Goal: Communication & Community: Answer question/provide support

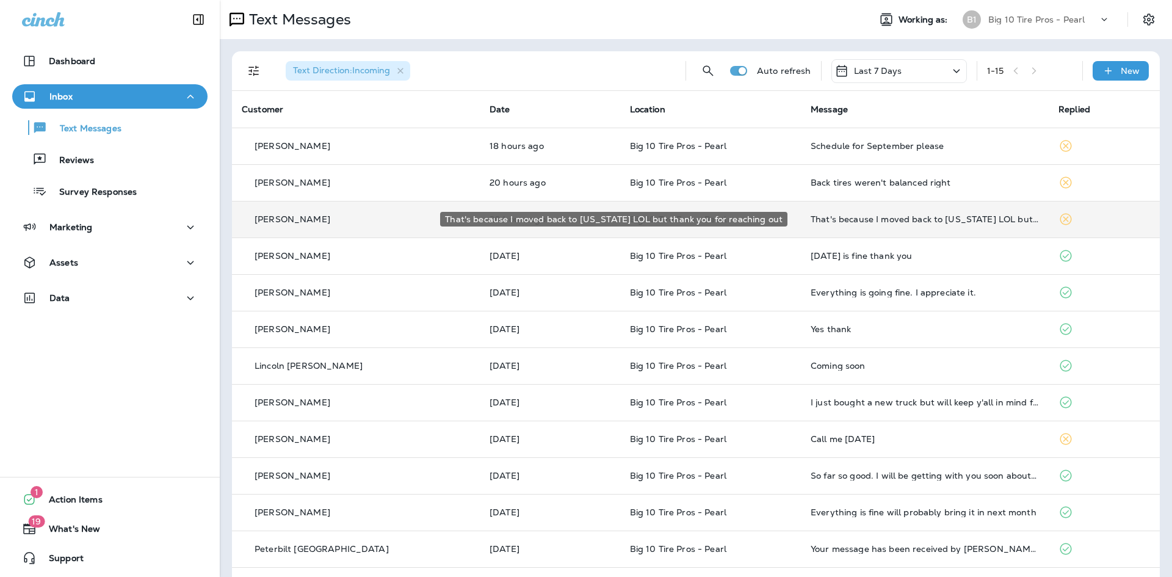
click at [818, 222] on div "That's because I moved back to [US_STATE] LOL but thank you for reaching out" at bounding box center [925, 219] width 228 height 10
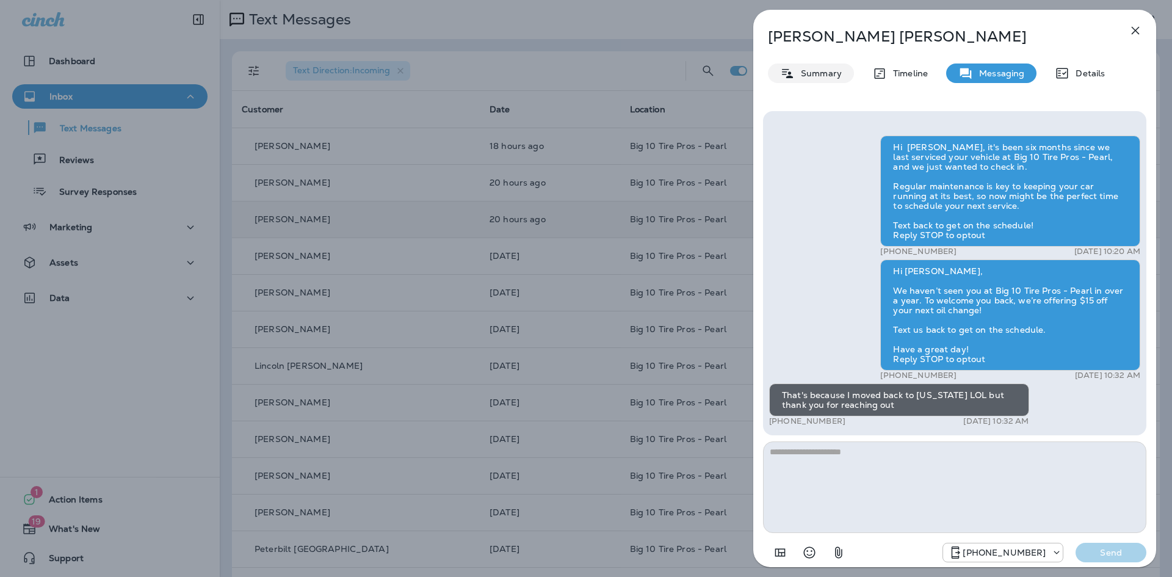
click at [830, 76] on p "Summary" at bounding box center [818, 73] width 47 height 10
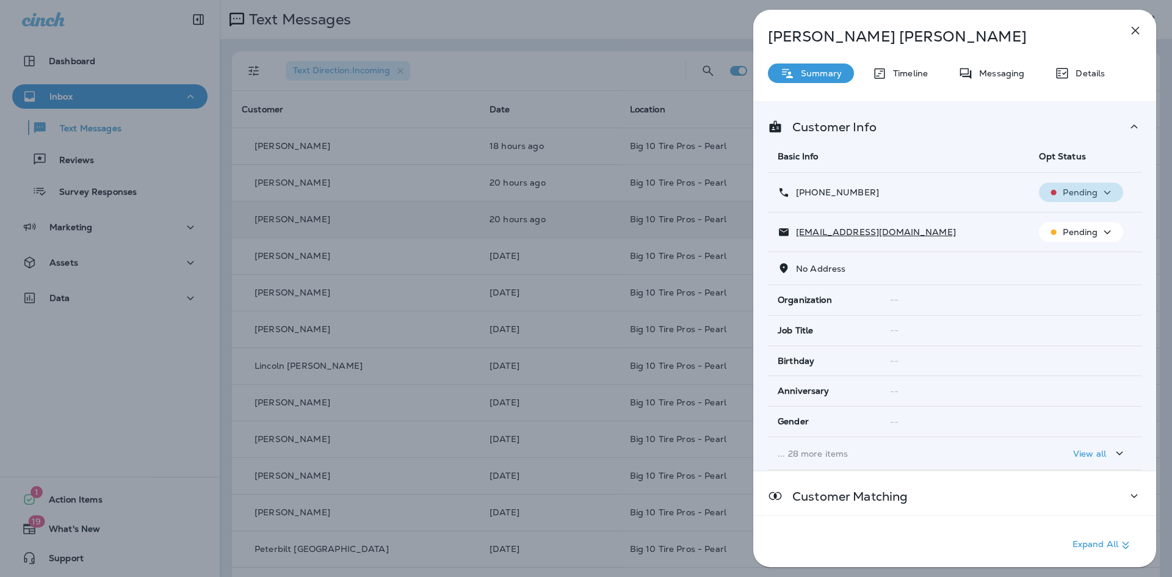
click at [1093, 192] on p "Pending" at bounding box center [1080, 192] width 35 height 10
click at [1079, 219] on p "Opt out" at bounding box center [1074, 222] width 33 height 10
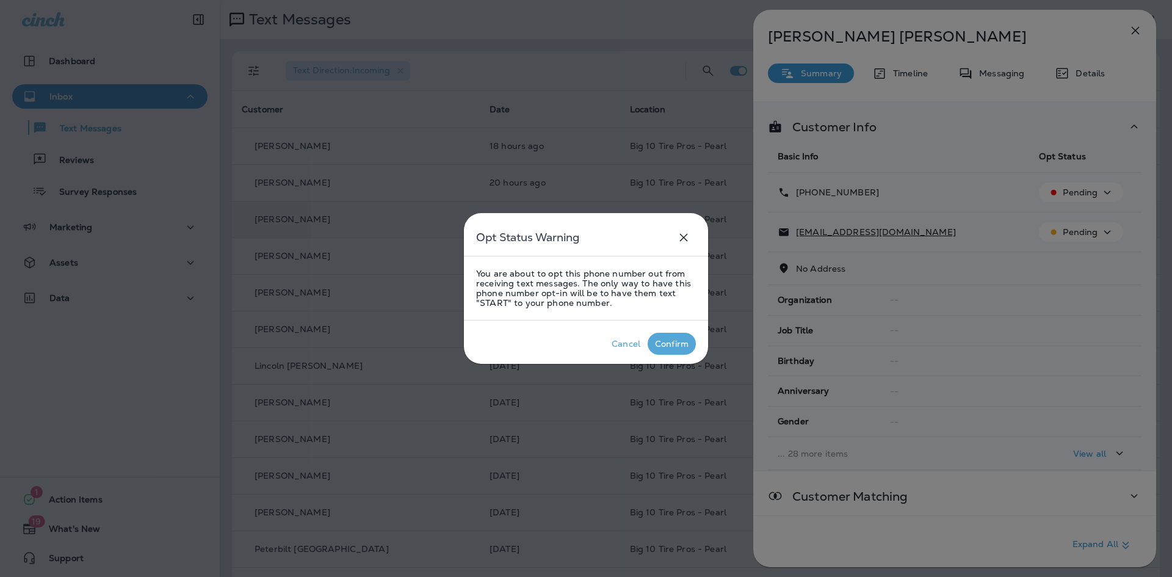
click at [665, 343] on div "Confirm" at bounding box center [672, 344] width 34 height 10
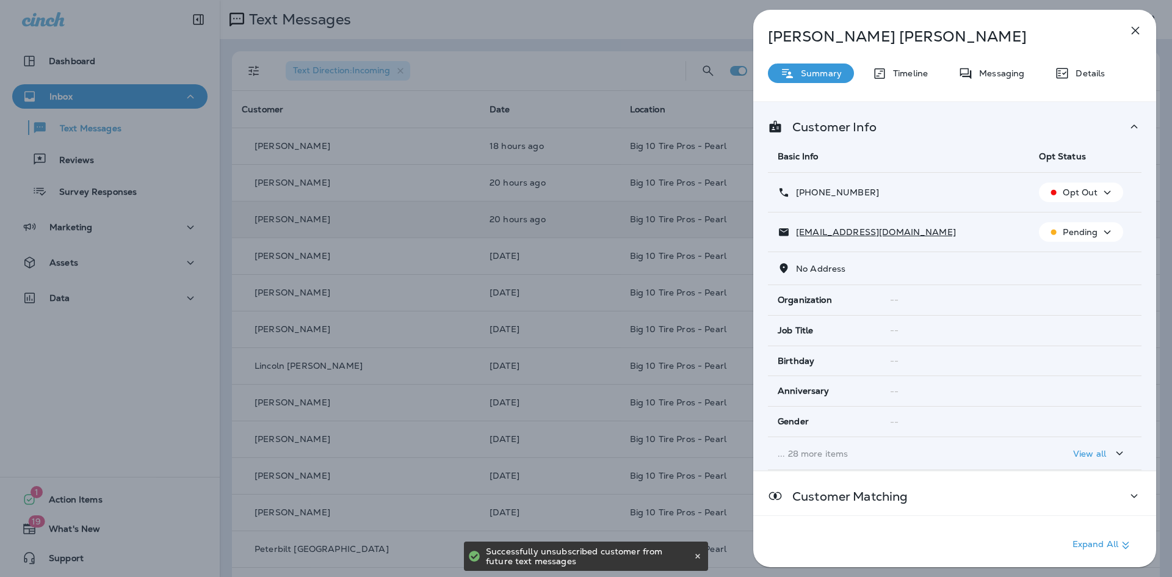
click at [1135, 32] on icon "button" at bounding box center [1135, 30] width 15 height 15
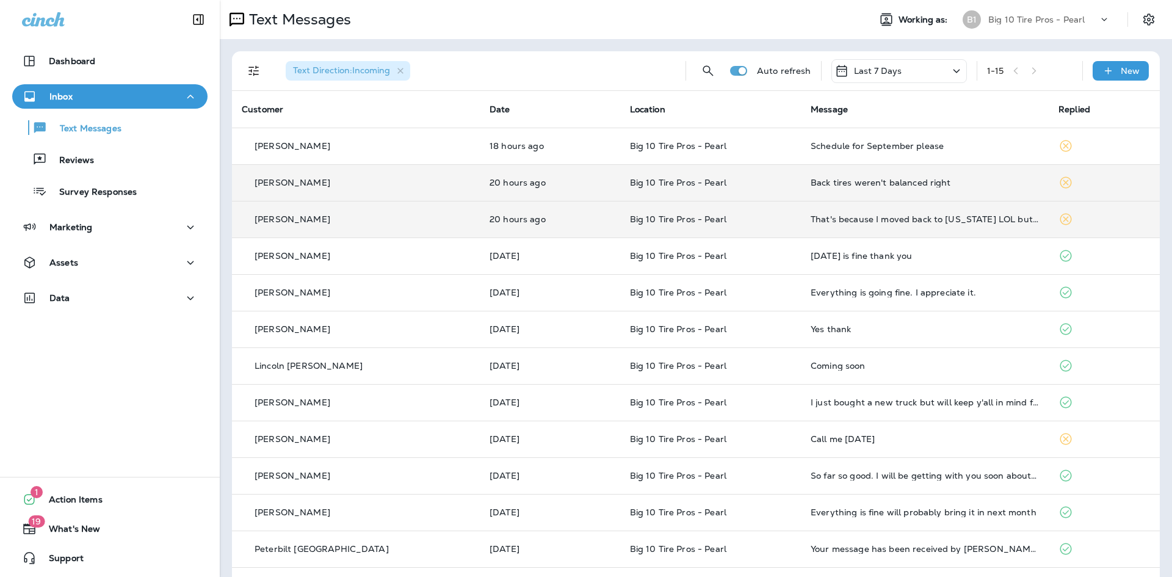
click at [862, 186] on div "Back tires weren't balanced right" at bounding box center [925, 183] width 228 height 10
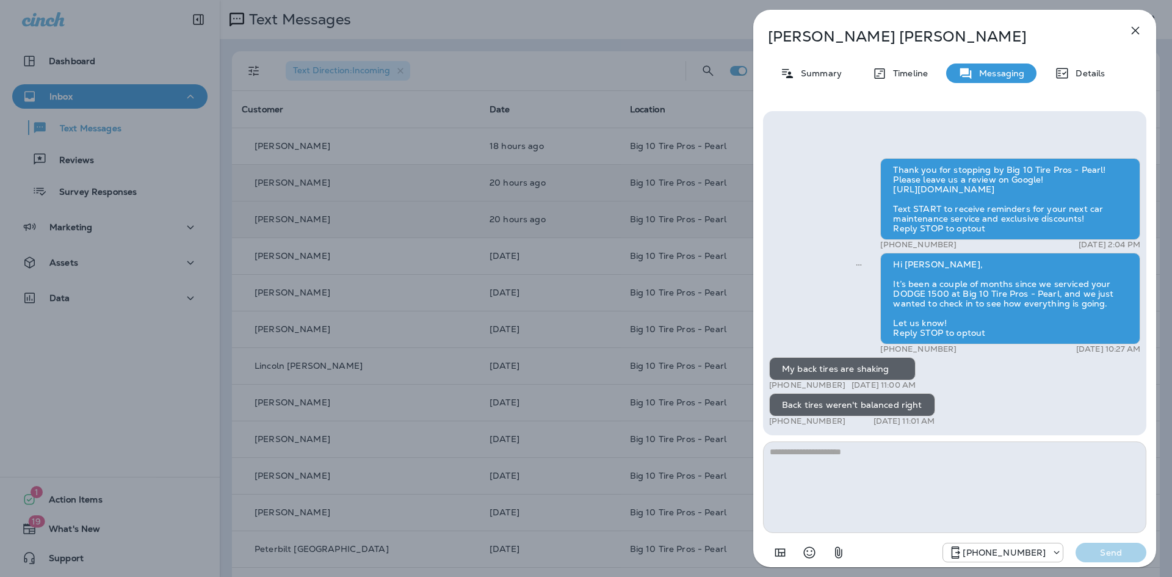
type textarea "*"
type textarea "**********"
click at [1098, 548] on p "Send" at bounding box center [1111, 552] width 51 height 11
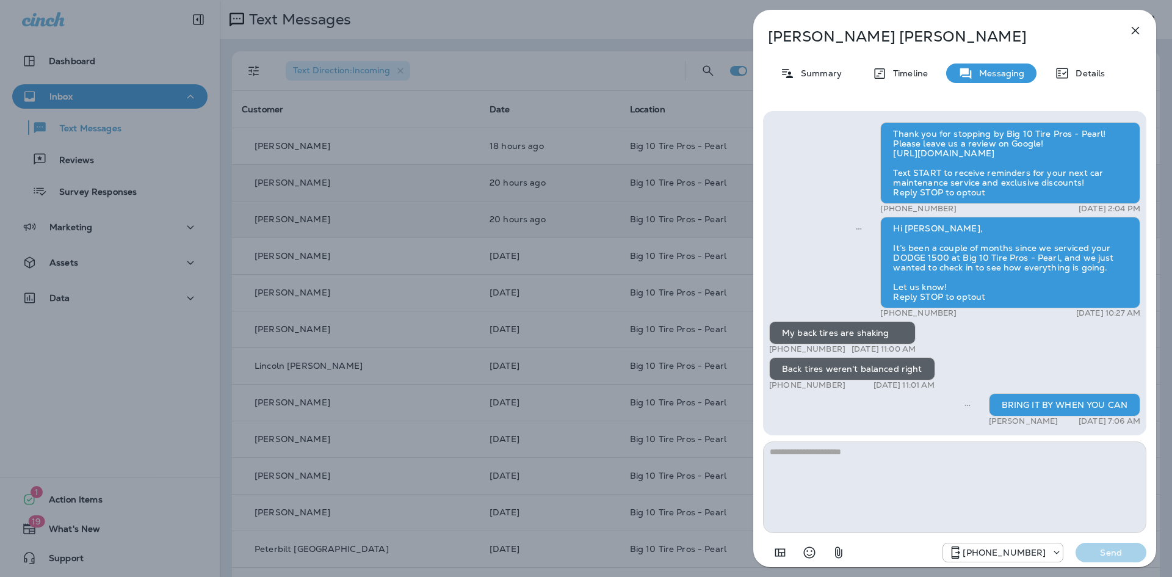
click at [1138, 32] on icon "button" at bounding box center [1136, 31] width 8 height 8
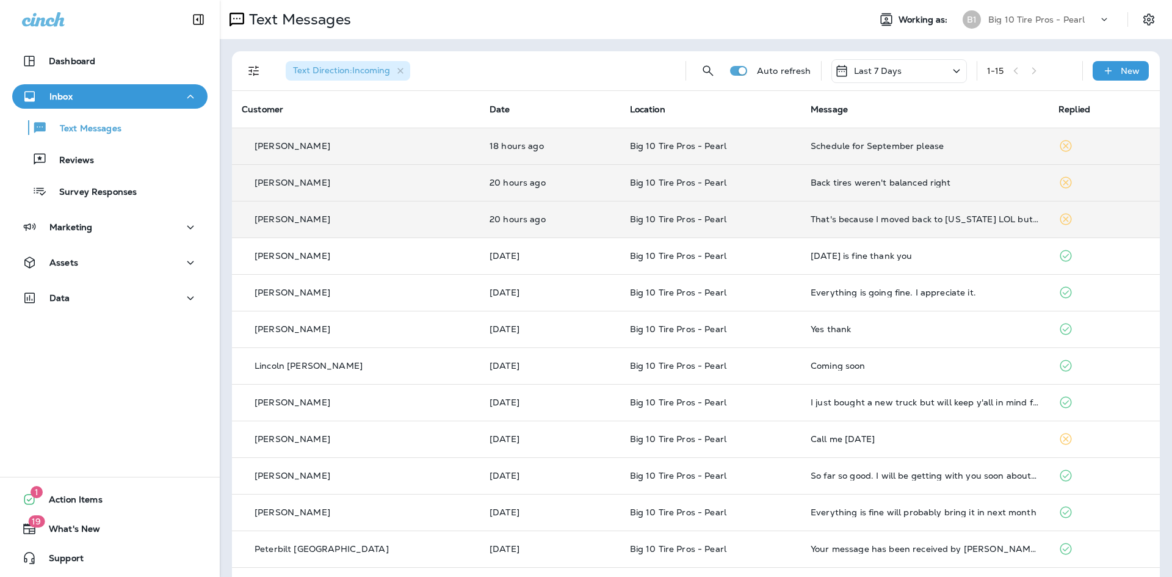
click at [937, 141] on div "Schedule for September please" at bounding box center [925, 146] width 228 height 10
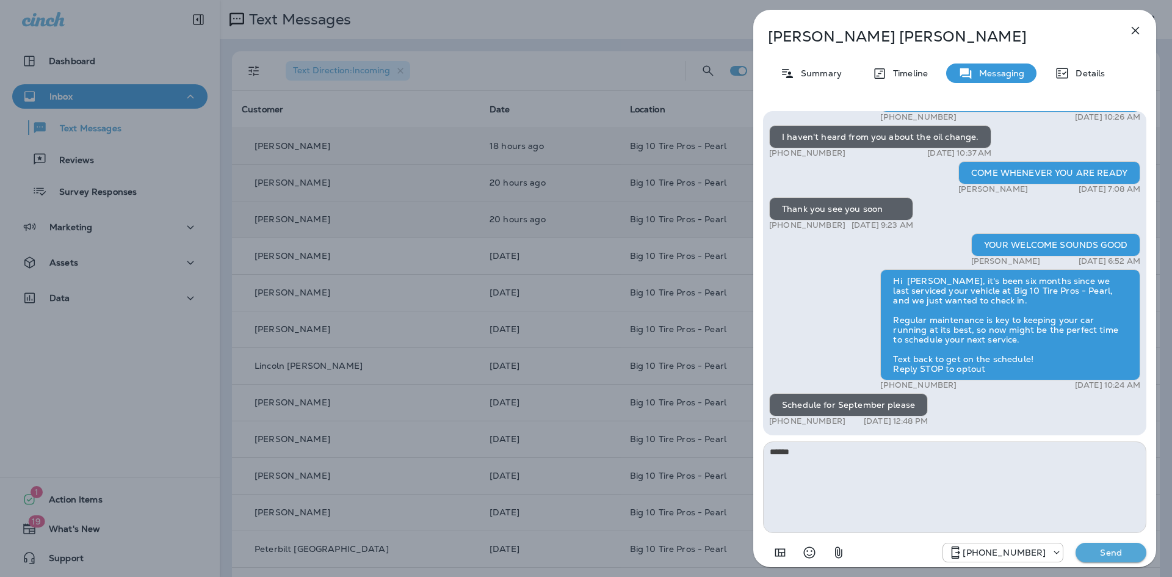
type textarea "******"
click at [1111, 556] on p "Send" at bounding box center [1111, 552] width 51 height 11
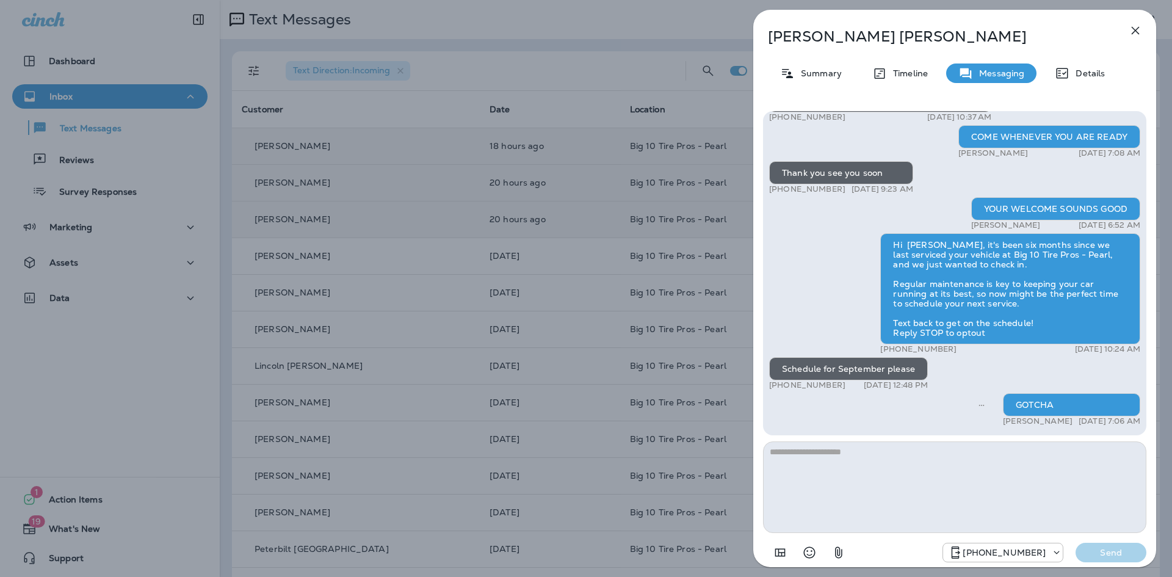
click at [1135, 31] on icon "button" at bounding box center [1136, 31] width 8 height 8
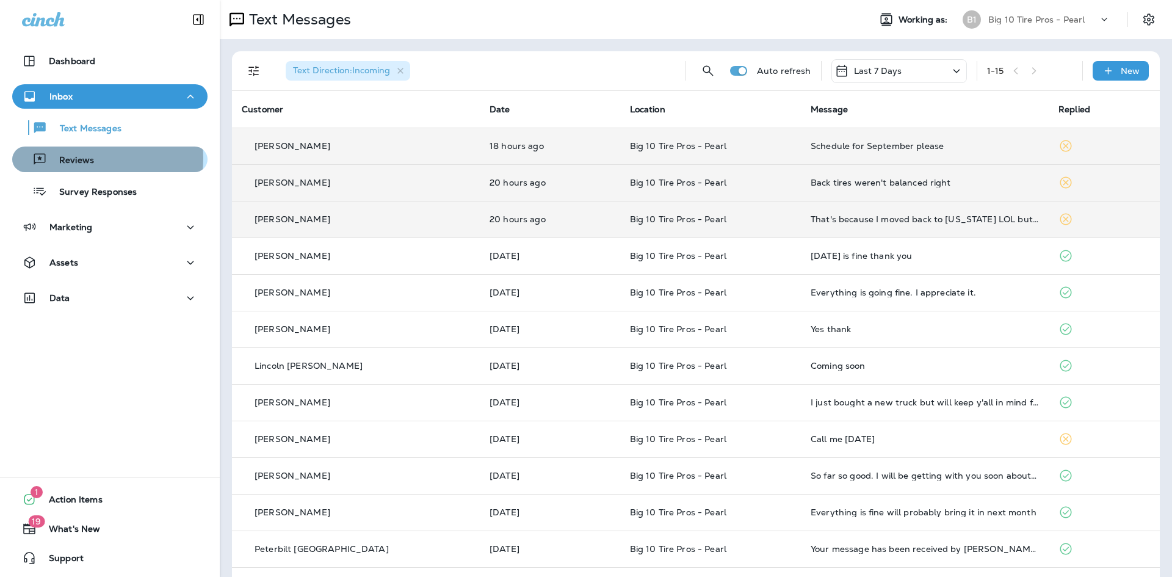
click at [88, 158] on p "Reviews" at bounding box center [70, 161] width 47 height 12
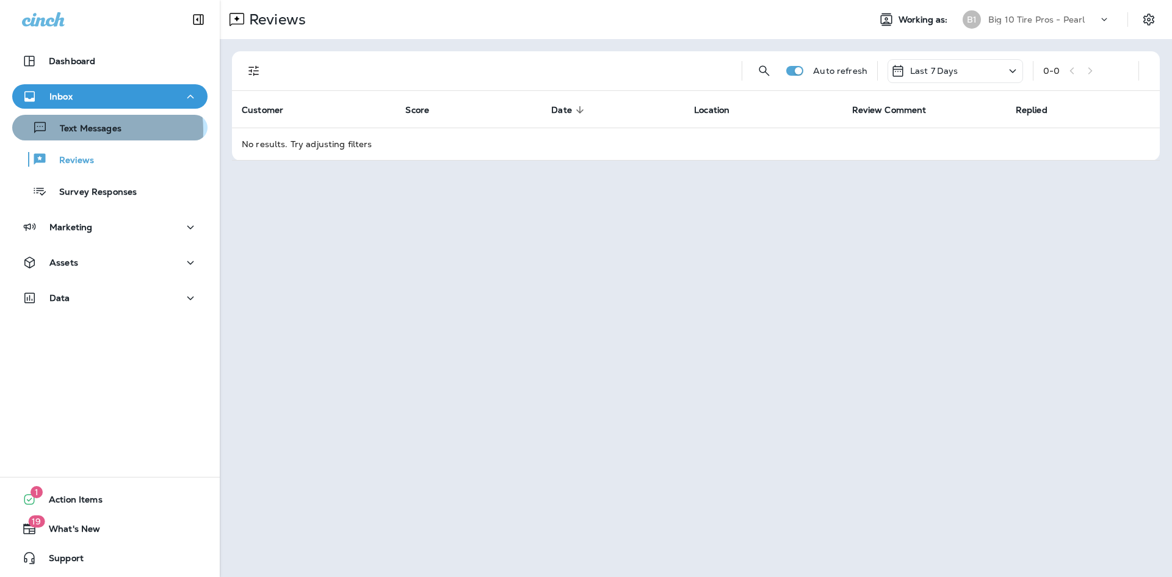
click at [76, 131] on p "Text Messages" at bounding box center [85, 129] width 74 height 12
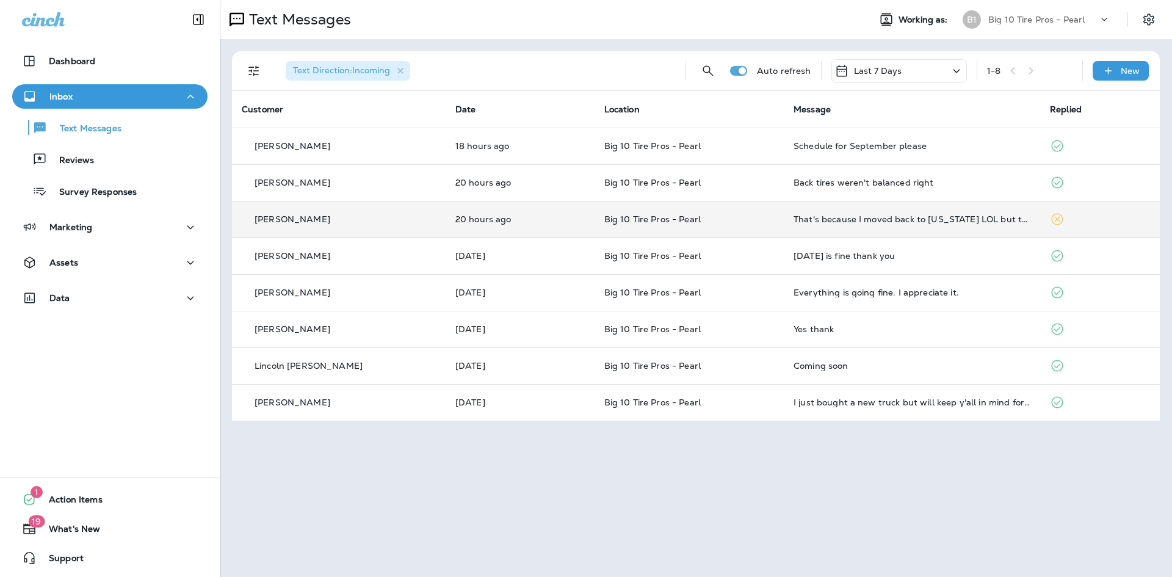
click at [918, 221] on div "That's because I moved back to [US_STATE] LOL but thank you for reaching out" at bounding box center [912, 219] width 237 height 10
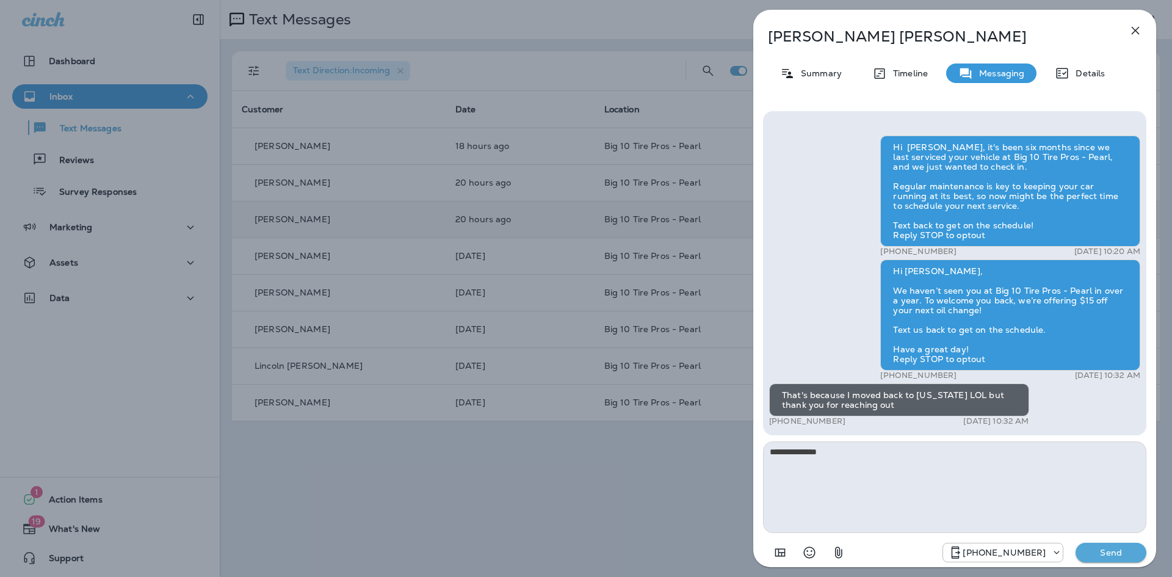
type textarea "**********"
click at [1108, 545] on button "Send" at bounding box center [1111, 553] width 71 height 20
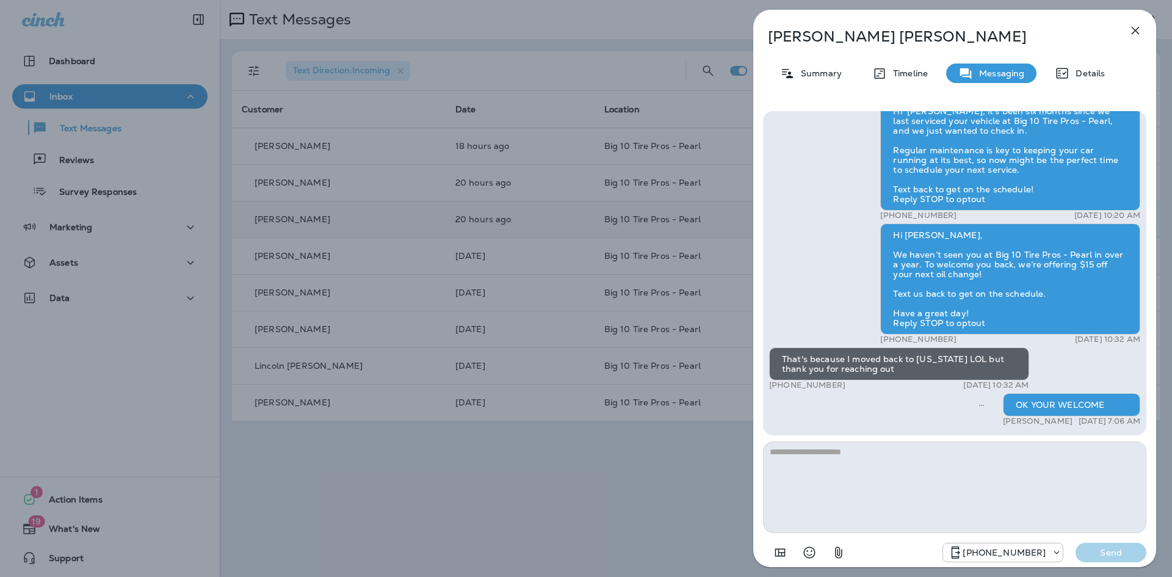
click at [1136, 32] on icon "button" at bounding box center [1135, 30] width 15 height 15
